Goal: Check status: Check status

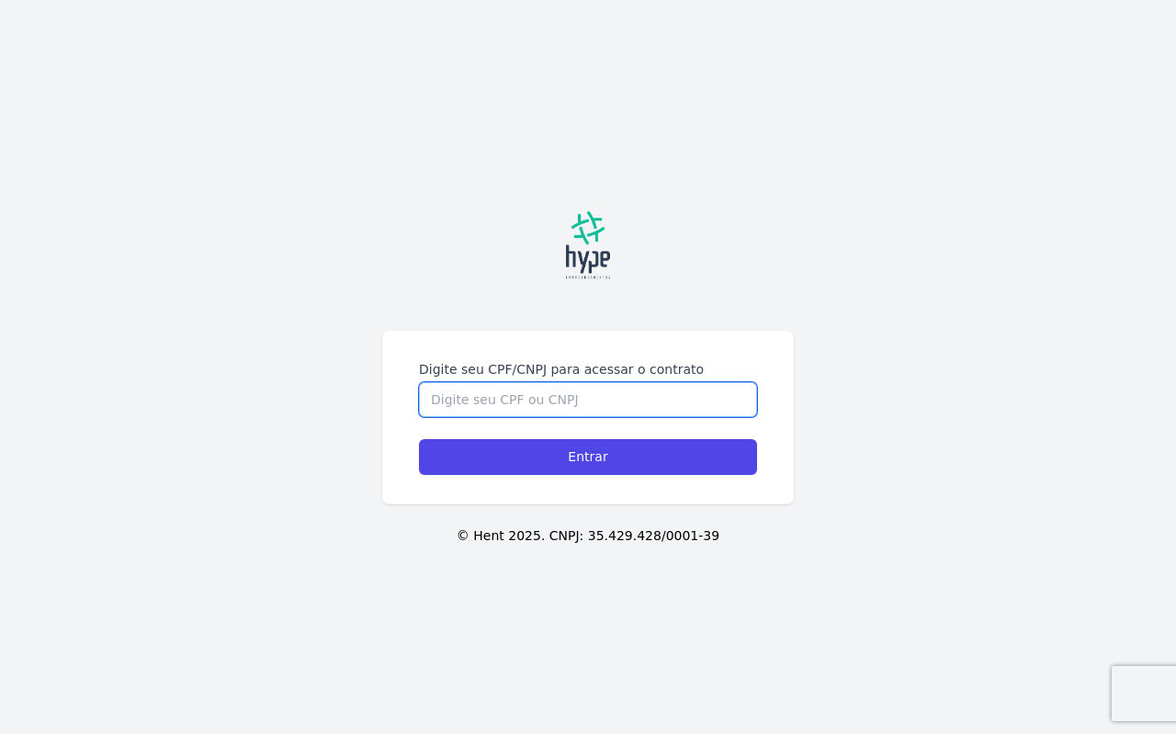
click at [559, 404] on input "Digite seu CPF/CNPJ para acessar o contrato" at bounding box center [588, 399] width 338 height 35
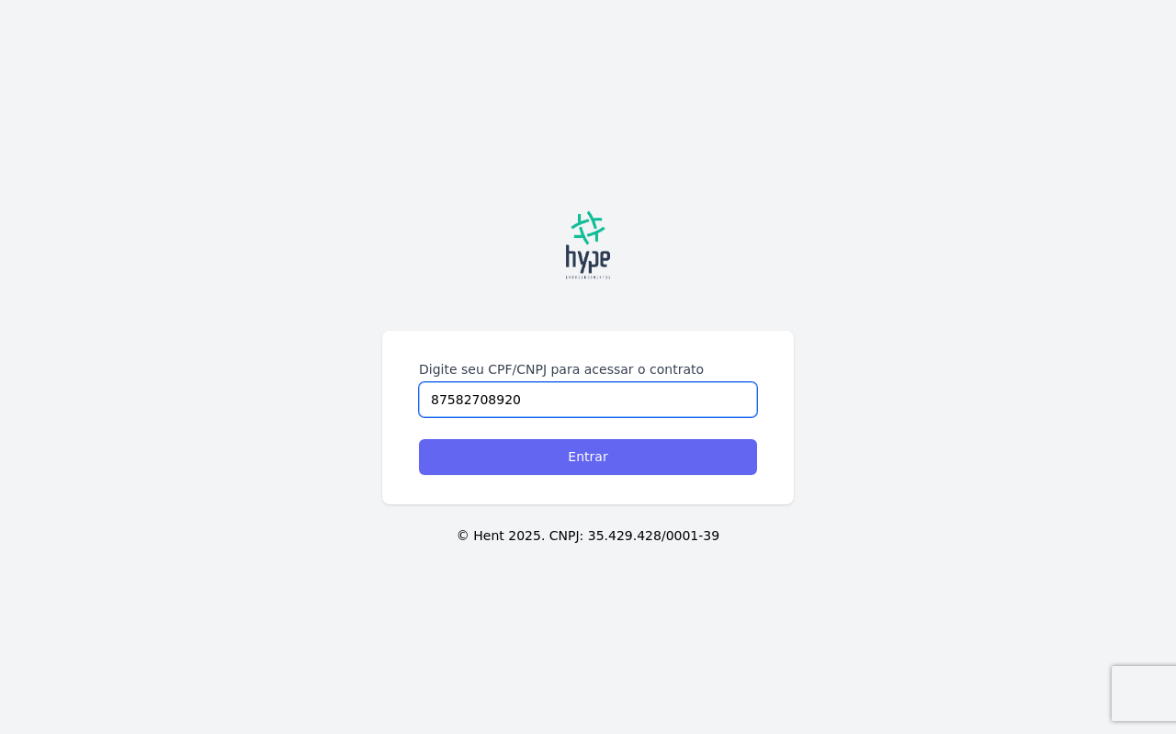
type input "87582708920"
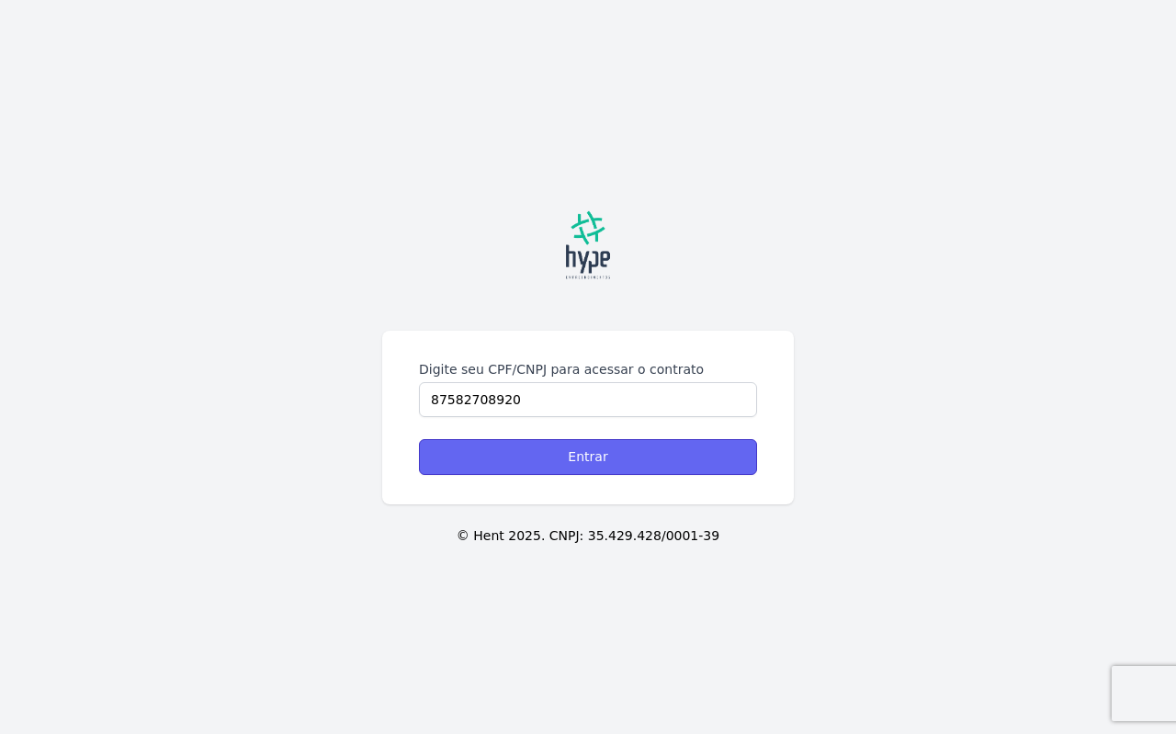
click at [561, 462] on input "Entrar" at bounding box center [588, 457] width 338 height 36
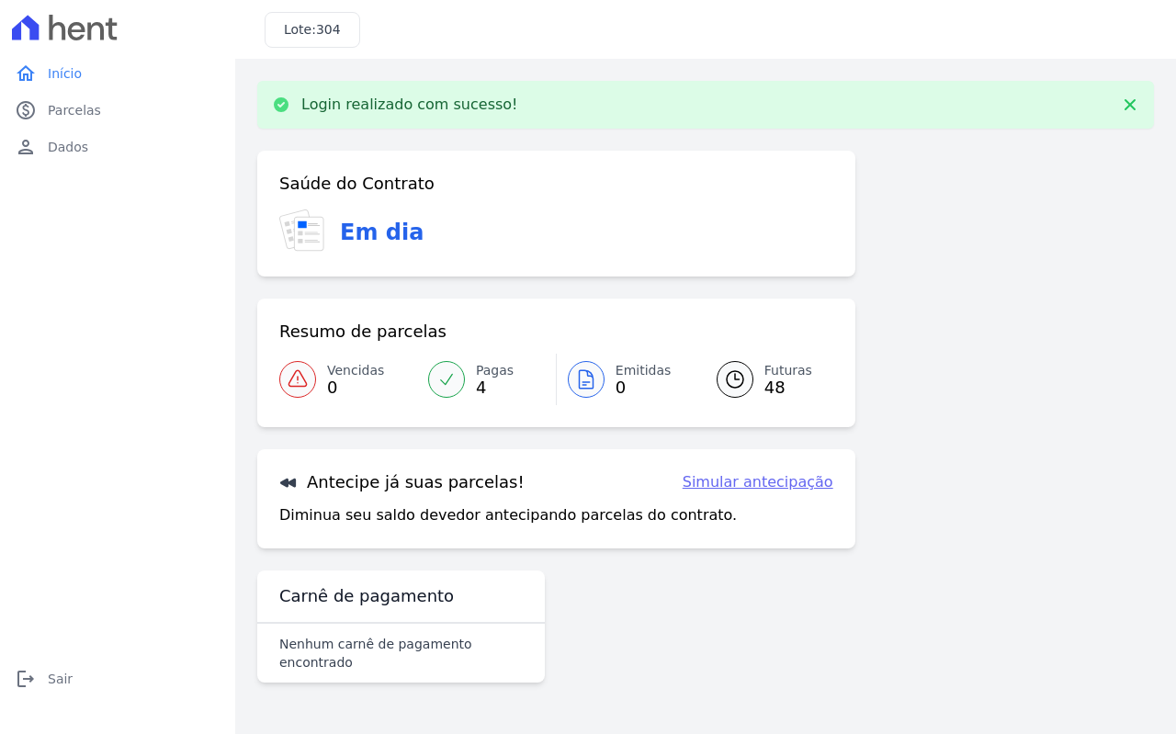
click at [489, 383] on span "4" at bounding box center [495, 387] width 38 height 15
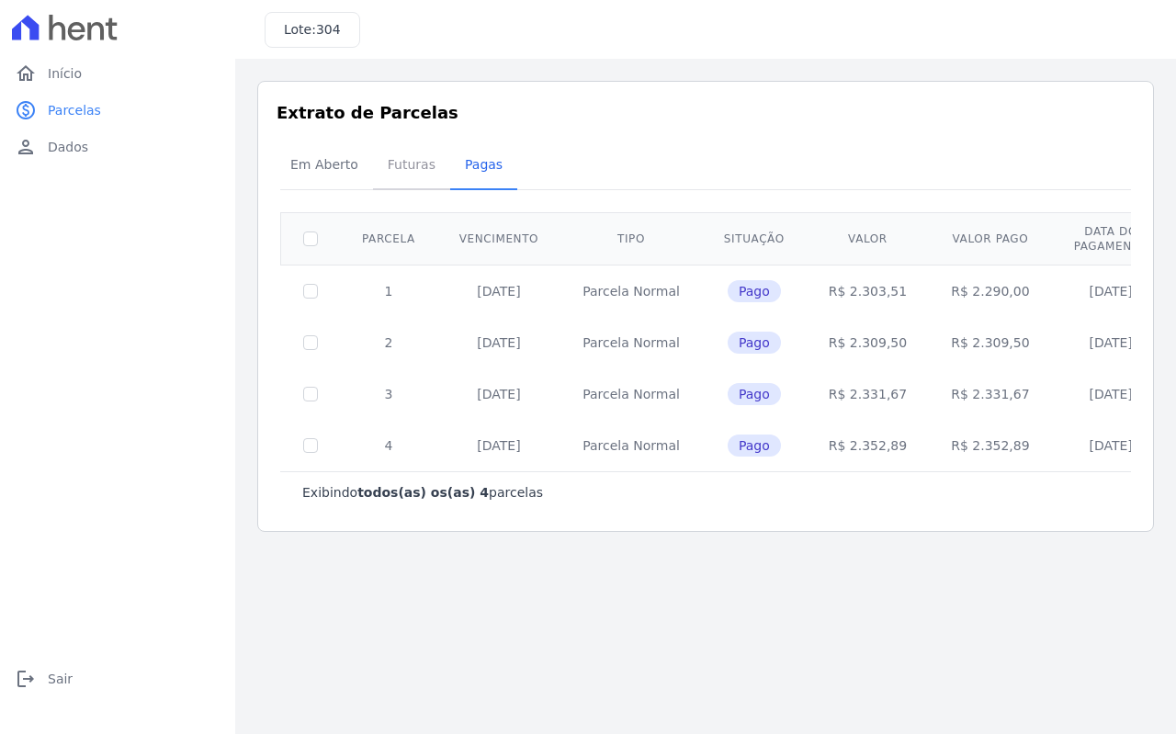
click at [404, 169] on span "Futuras" at bounding box center [412, 164] width 70 height 37
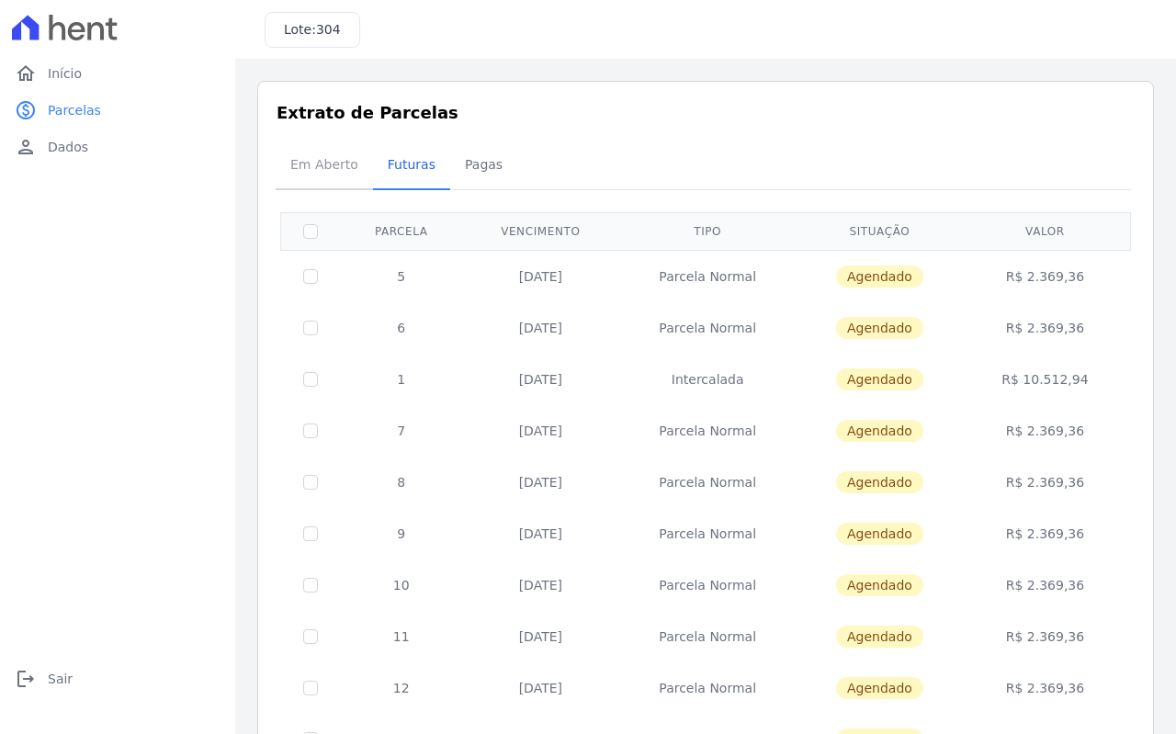
click at [318, 164] on span "Em Aberto" at bounding box center [324, 164] width 90 height 37
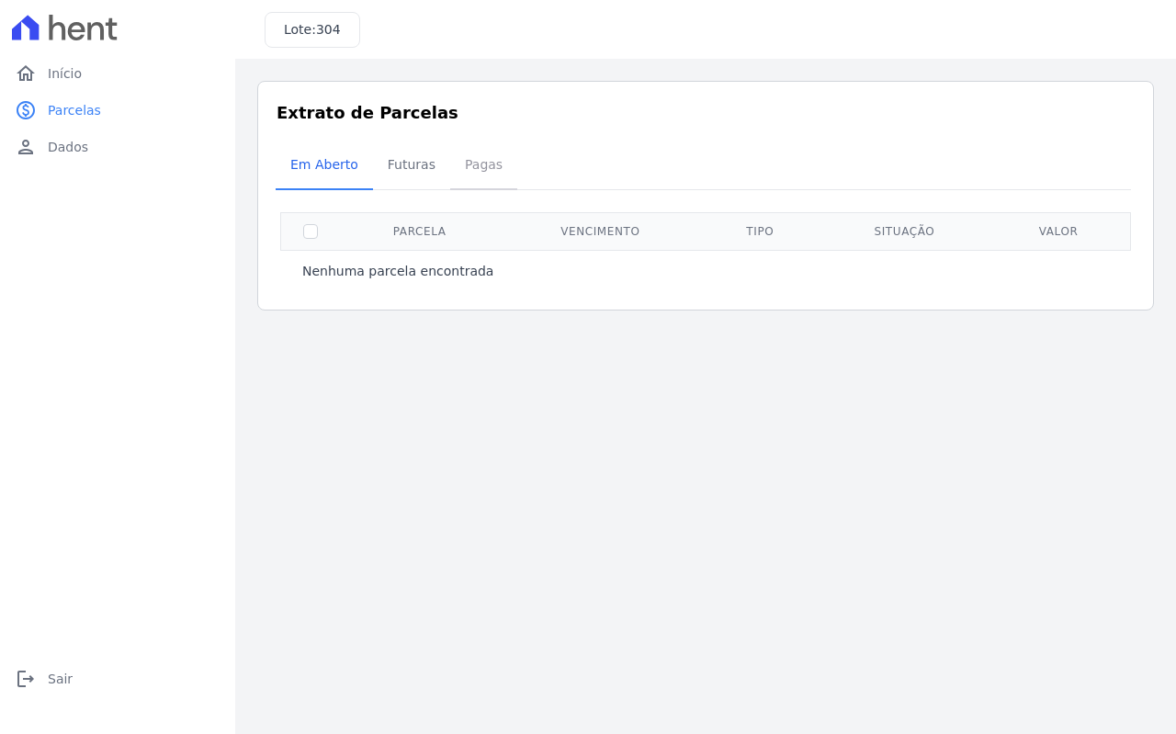
click at [463, 168] on span "Pagas" at bounding box center [484, 164] width 60 height 37
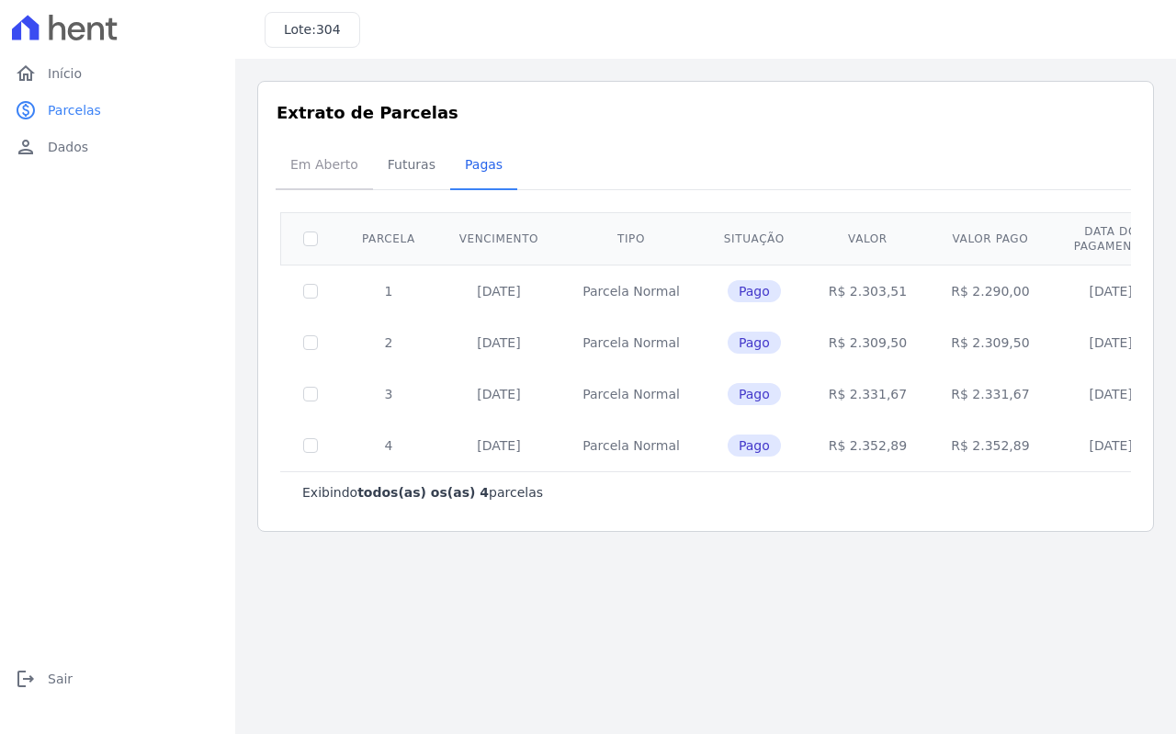
click at [323, 169] on span "Em Aberto" at bounding box center [324, 164] width 90 height 37
